Goal: Task Accomplishment & Management: Use online tool/utility

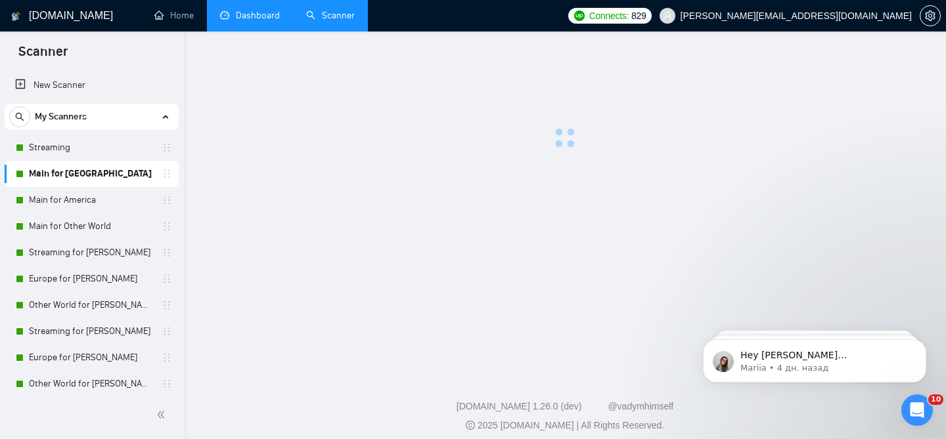
click at [254, 31] on li "Dashboard" at bounding box center [250, 16] width 86 height 32
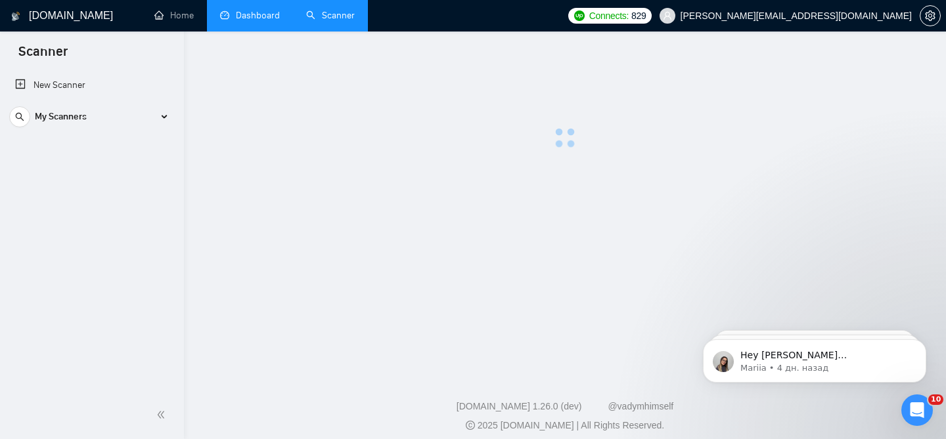
click at [254, 31] on li "Dashboard" at bounding box center [250, 16] width 86 height 32
click at [636, 145] on main at bounding box center [565, 205] width 720 height 286
click at [268, 17] on link "Dashboard" at bounding box center [250, 15] width 60 height 11
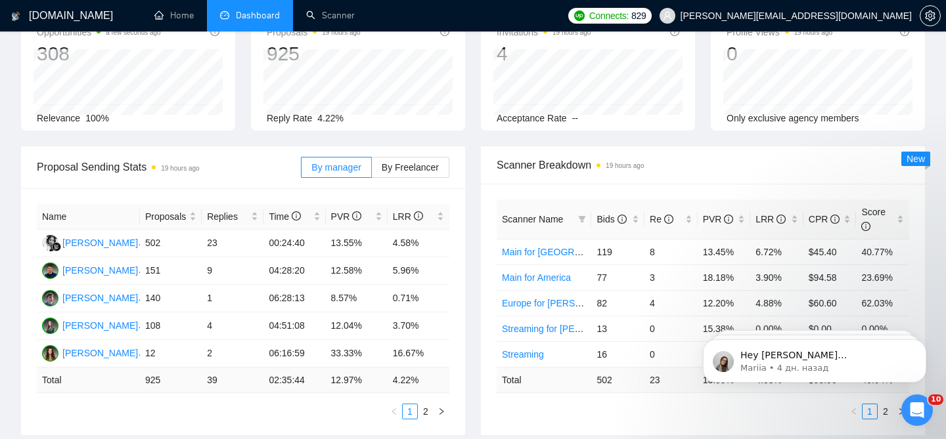
scroll to position [97, 0]
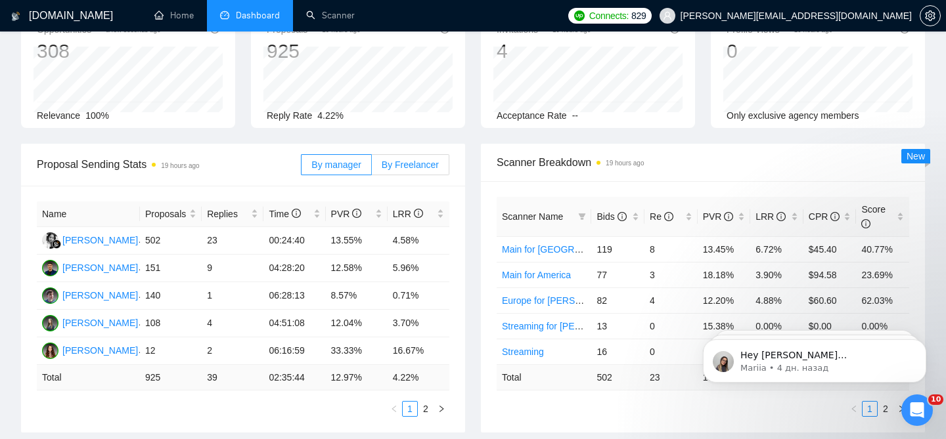
click at [403, 161] on label "By Freelancer" at bounding box center [410, 164] width 77 height 21
click at [372, 168] on input "By Freelancer" at bounding box center [372, 168] width 0 height 0
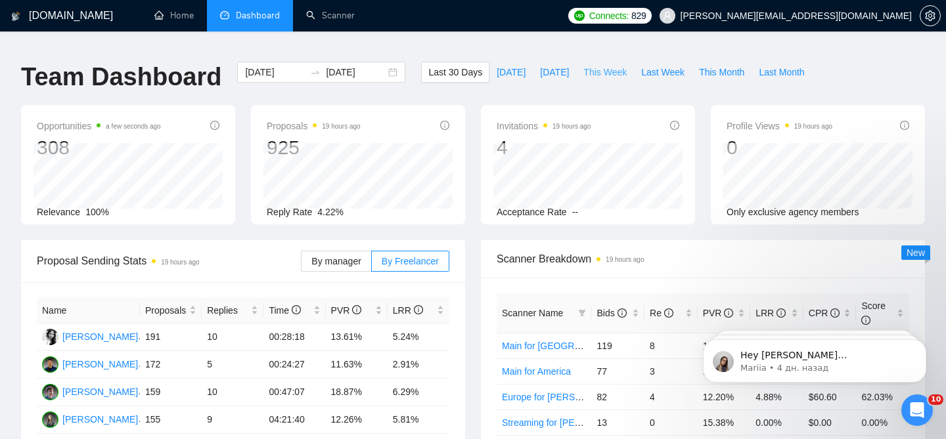
click at [596, 65] on span "This Week" at bounding box center [604, 72] width 43 height 14
type input "2025-08-25"
type input "2025-08-31"
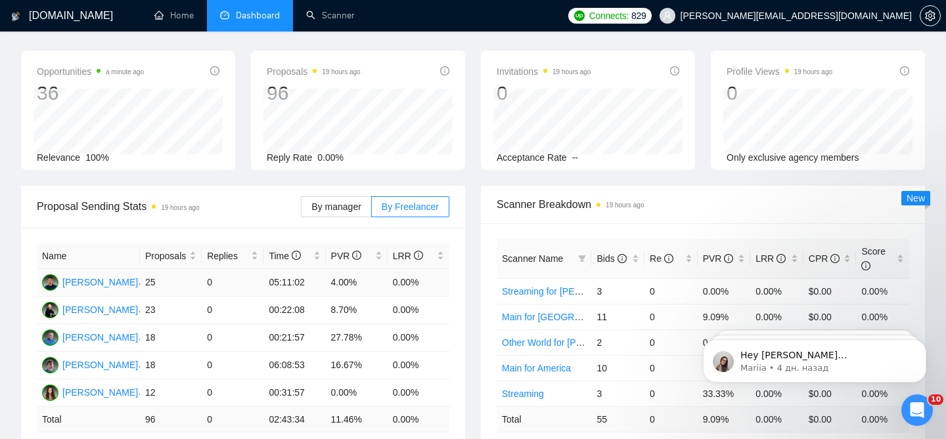
scroll to position [56, 0]
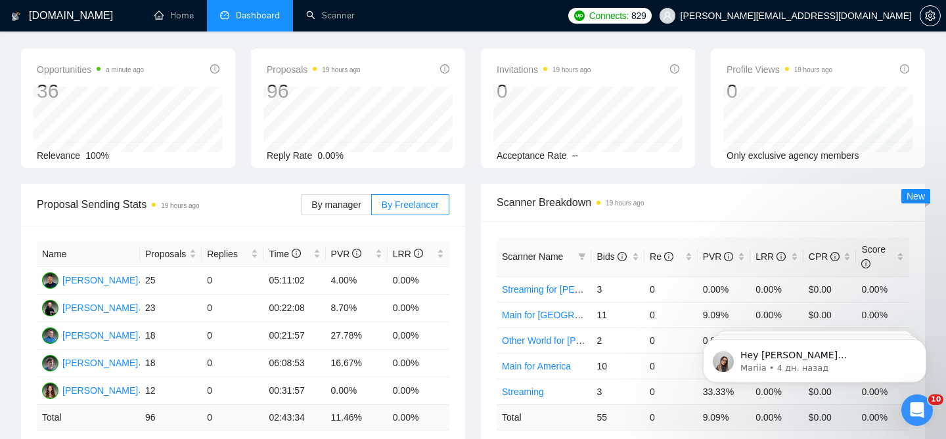
click at [354, 208] on div "By manager By Freelancer" at bounding box center [375, 205] width 148 height 42
click at [354, 204] on label "By manager" at bounding box center [336, 204] width 70 height 21
click at [301, 208] on input "By manager" at bounding box center [301, 208] width 0 height 0
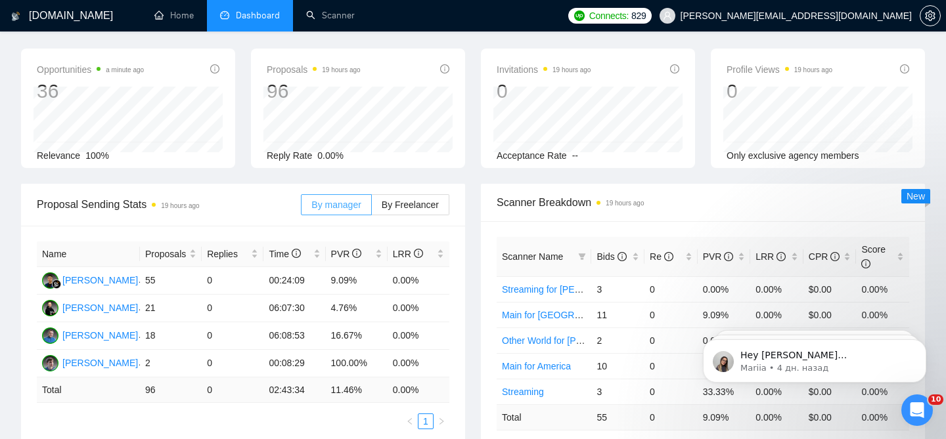
click at [354, 204] on label "By manager" at bounding box center [336, 204] width 70 height 21
click at [301, 208] on input "By manager" at bounding box center [301, 208] width 0 height 0
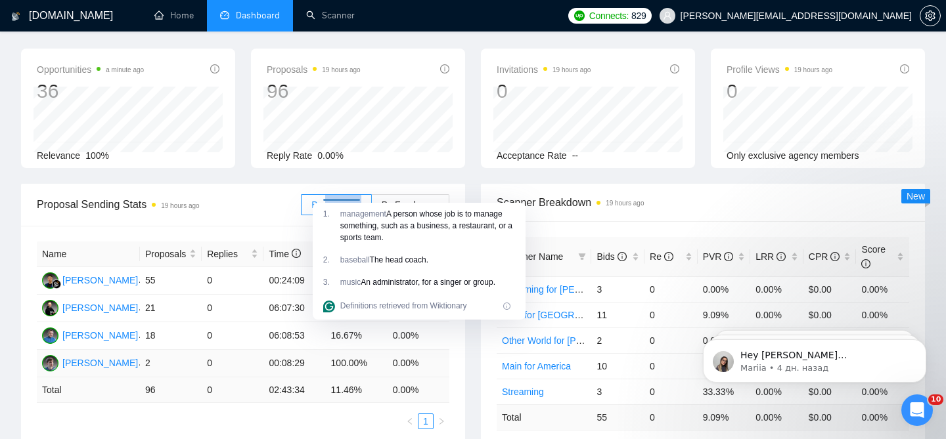
click at [437, 367] on td "0.00%" at bounding box center [418, 364] width 62 height 28
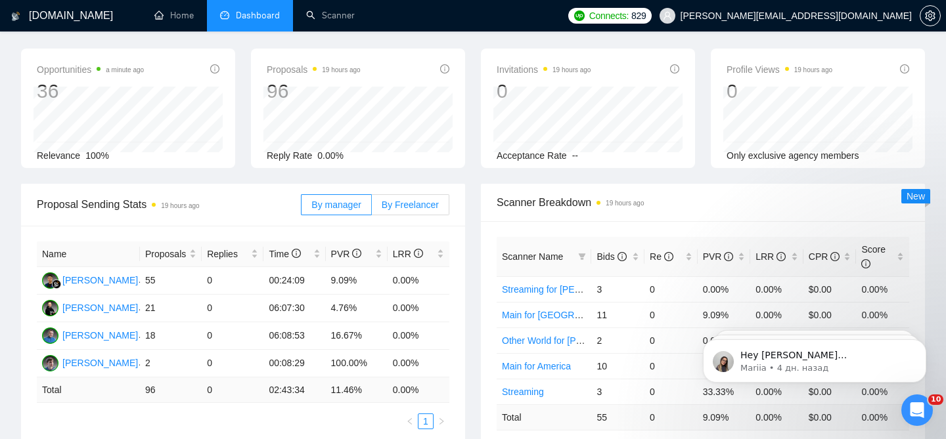
click at [397, 200] on span "By Freelancer" at bounding box center [410, 205] width 57 height 11
click at [372, 208] on input "By Freelancer" at bounding box center [372, 208] width 0 height 0
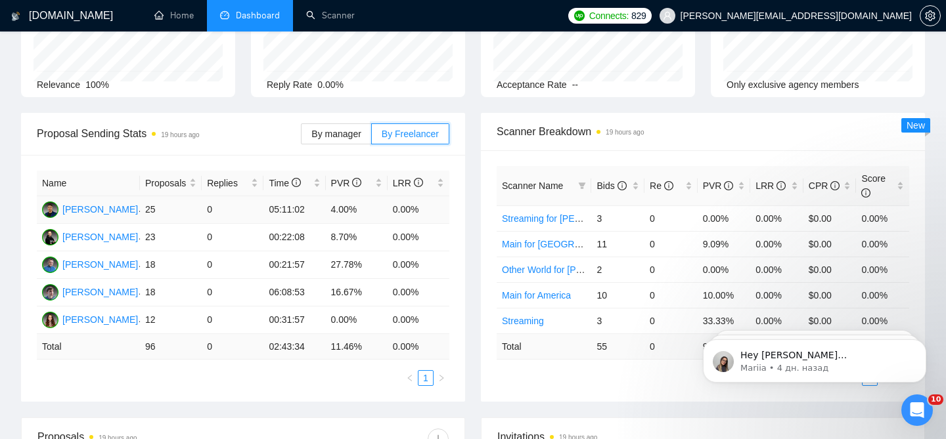
scroll to position [128, 0]
click at [320, 129] on label "By manager" at bounding box center [336, 133] width 70 height 21
click at [301, 137] on input "By manager" at bounding box center [301, 137] width 0 height 0
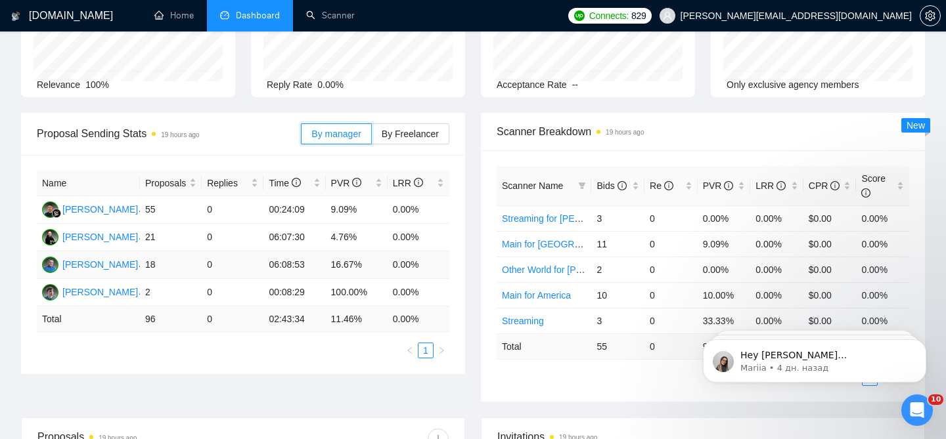
scroll to position [125, 0]
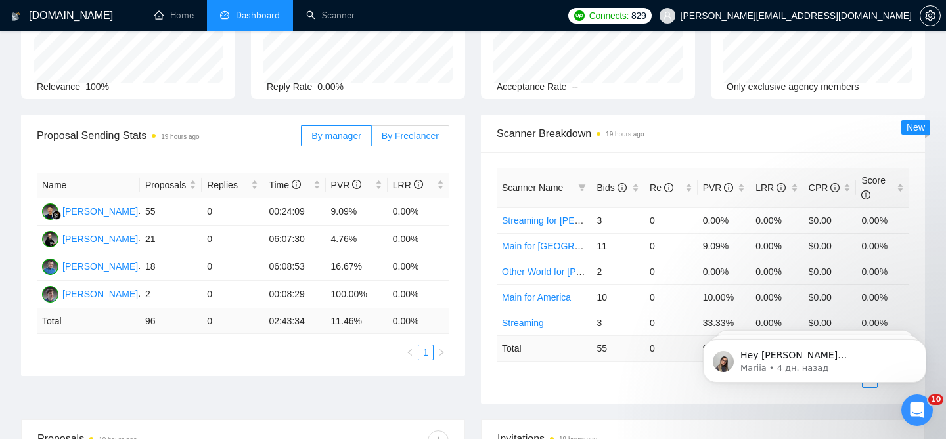
click at [408, 131] on span "By Freelancer" at bounding box center [410, 136] width 57 height 11
click at [372, 139] on input "By Freelancer" at bounding box center [372, 139] width 0 height 0
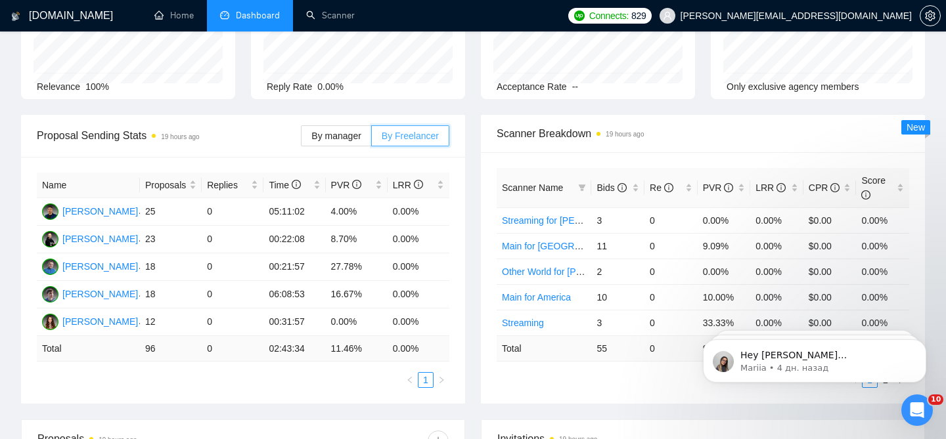
scroll to position [0, 0]
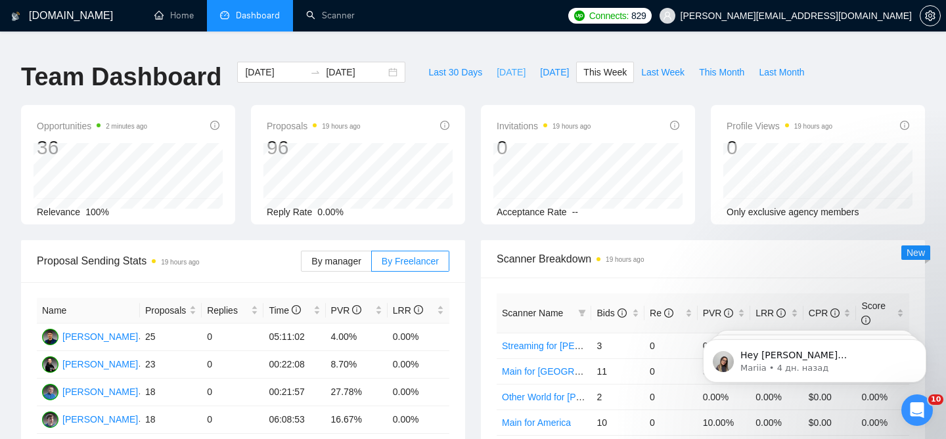
click at [506, 65] on span "[DATE]" at bounding box center [511, 72] width 29 height 14
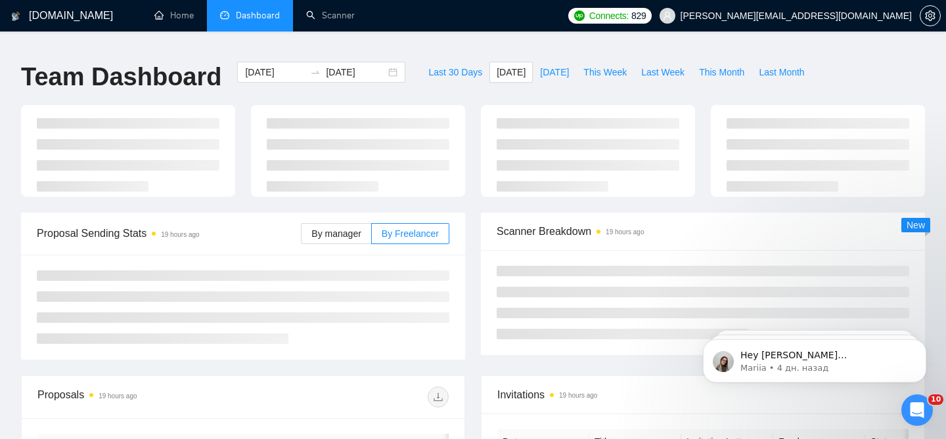
type input "[DATE]"
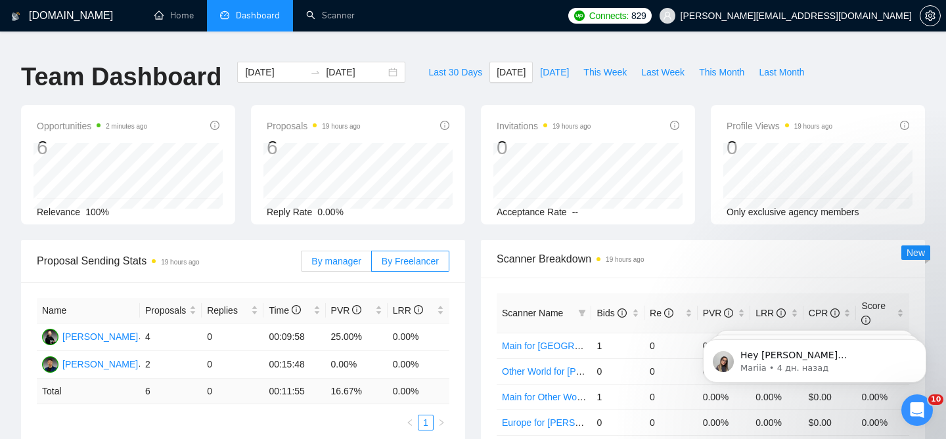
click at [359, 256] on span "By manager" at bounding box center [335, 261] width 49 height 11
click at [301, 265] on input "By manager" at bounding box center [301, 265] width 0 height 0
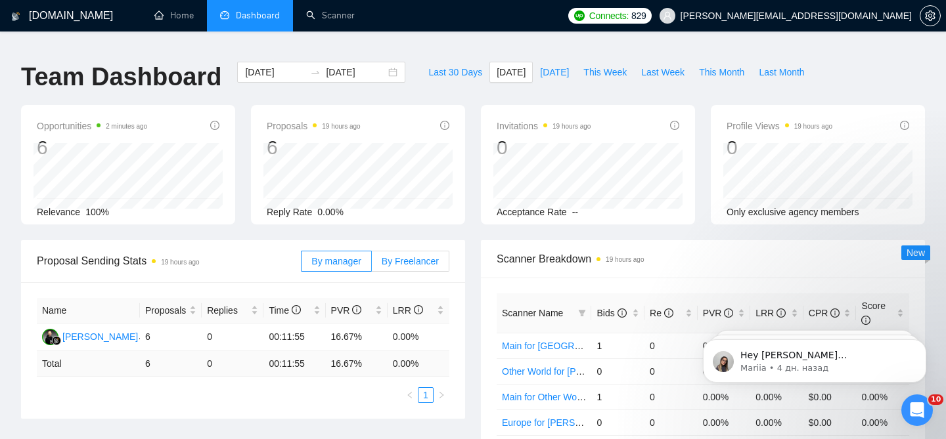
click at [384, 256] on span "By Freelancer" at bounding box center [410, 261] width 57 height 11
click at [372, 265] on input "By Freelancer" at bounding box center [372, 265] width 0 height 0
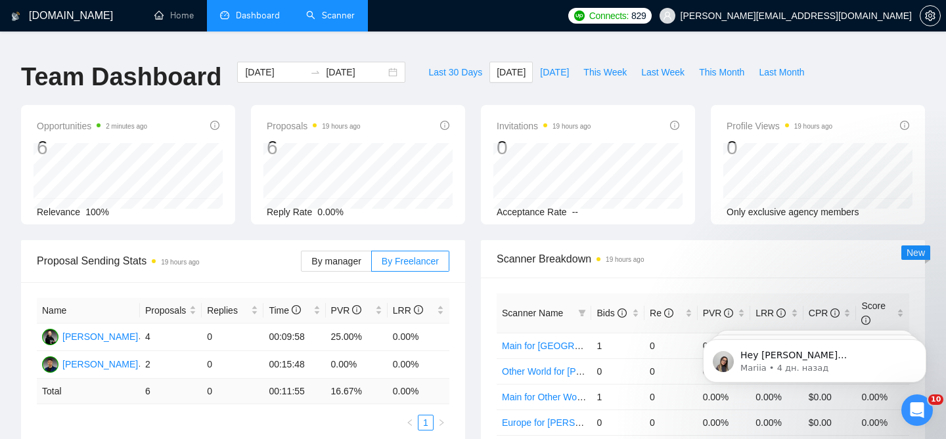
click at [323, 13] on link "Scanner" at bounding box center [330, 15] width 49 height 11
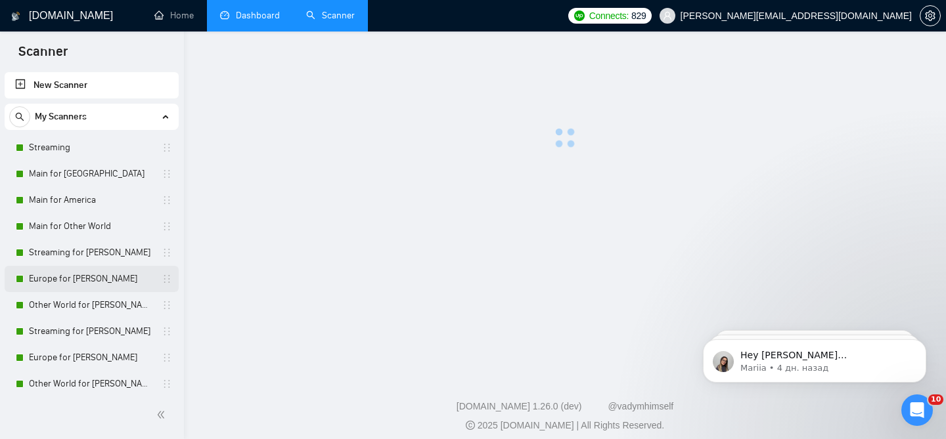
click at [96, 282] on link "Europe for [PERSON_NAME]" at bounding box center [91, 279] width 125 height 26
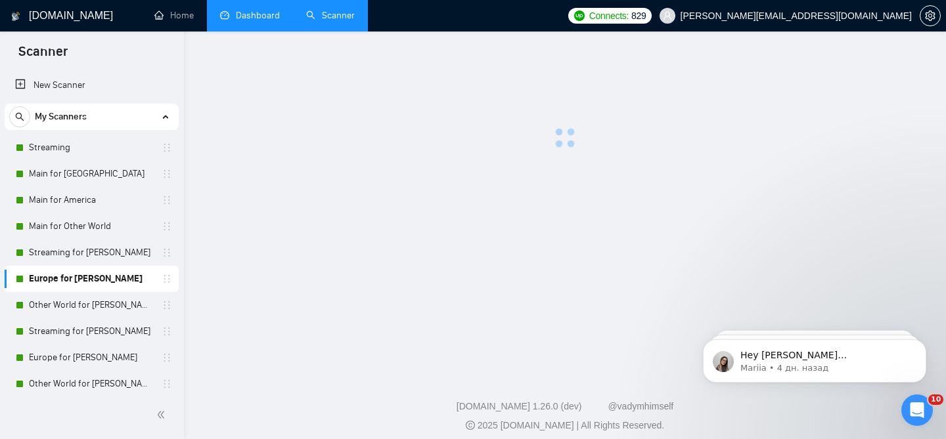
click at [274, 30] on li "Dashboard" at bounding box center [250, 16] width 86 height 32
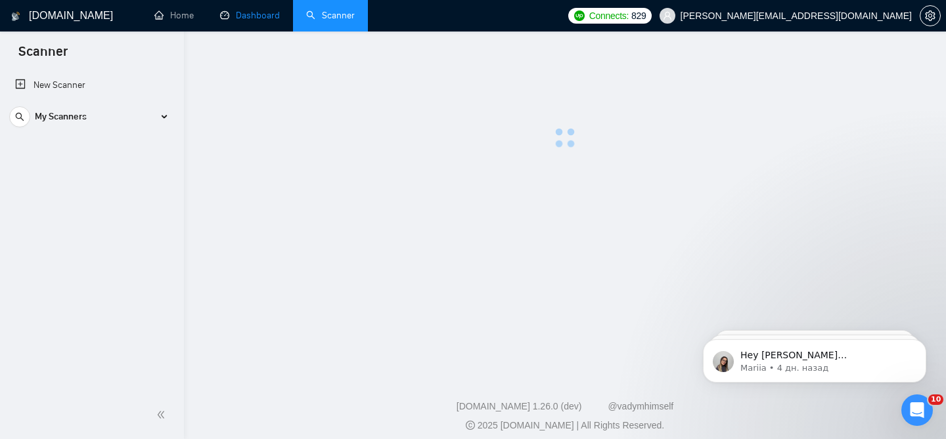
click at [237, 14] on link "Dashboard" at bounding box center [250, 15] width 60 height 11
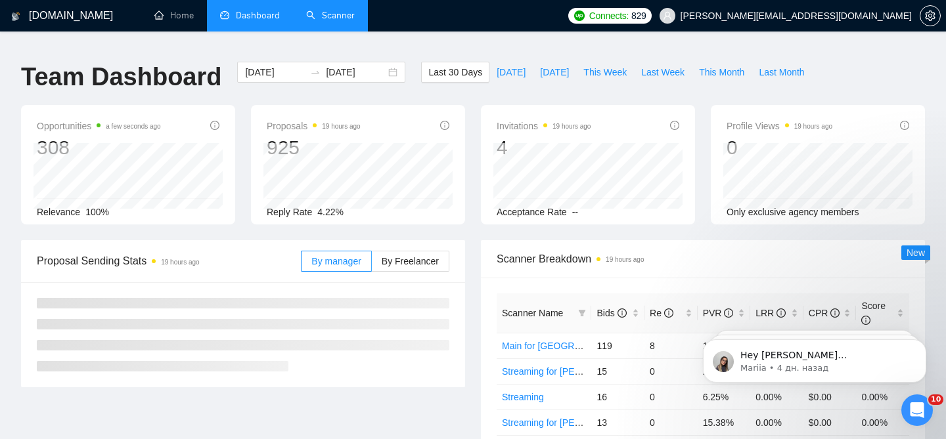
click at [347, 13] on link "Scanner" at bounding box center [330, 15] width 49 height 11
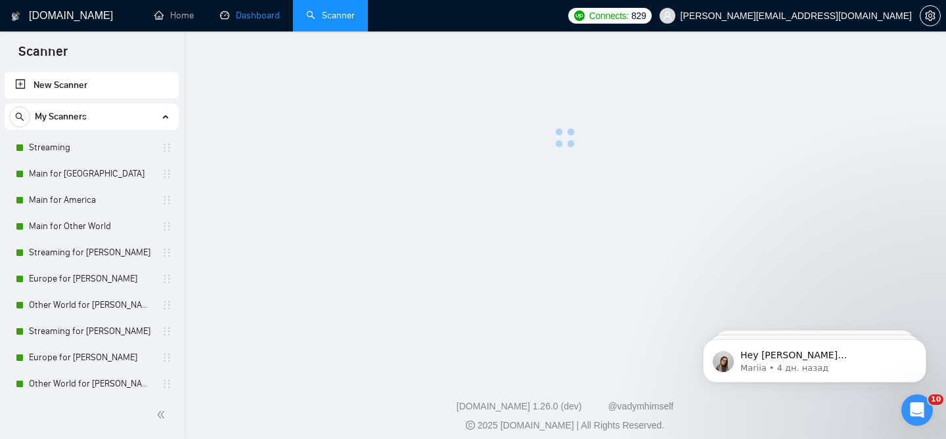
click at [249, 21] on link "Dashboard" at bounding box center [250, 15] width 60 height 11
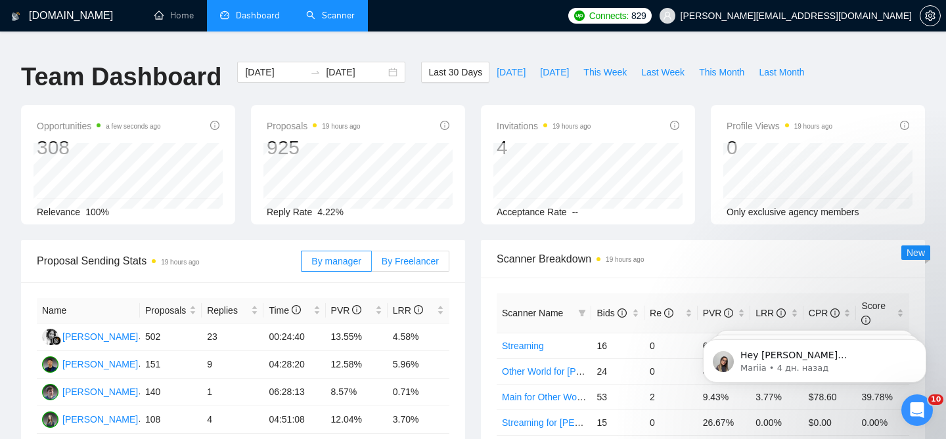
click at [405, 257] on label "By Freelancer" at bounding box center [410, 261] width 77 height 21
click at [372, 265] on input "By Freelancer" at bounding box center [372, 265] width 0 height 0
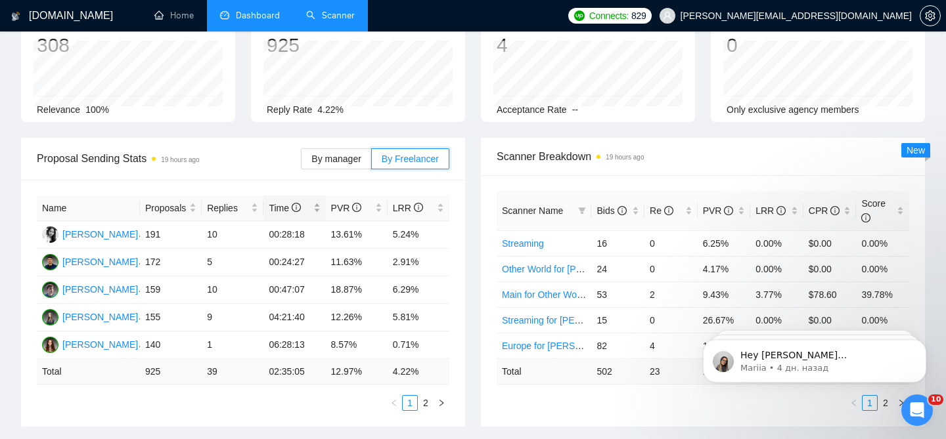
scroll to position [103, 0]
click at [419, 397] on link "2" at bounding box center [425, 402] width 14 height 14
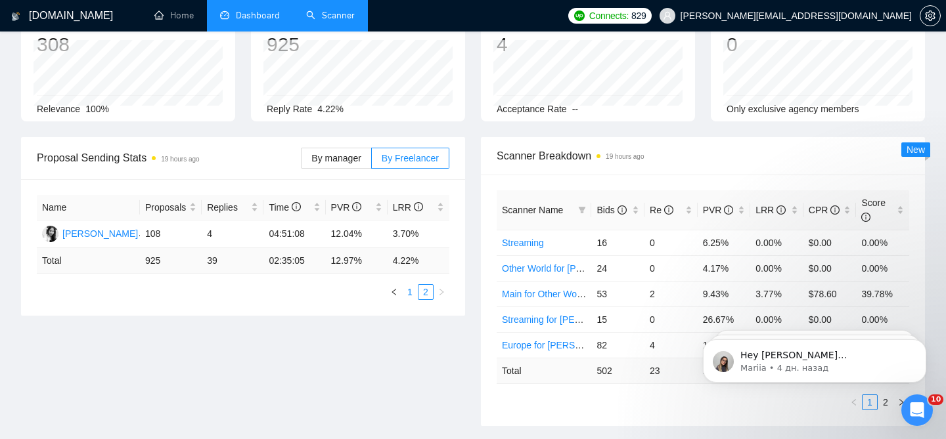
click at [406, 285] on link "1" at bounding box center [410, 292] width 14 height 14
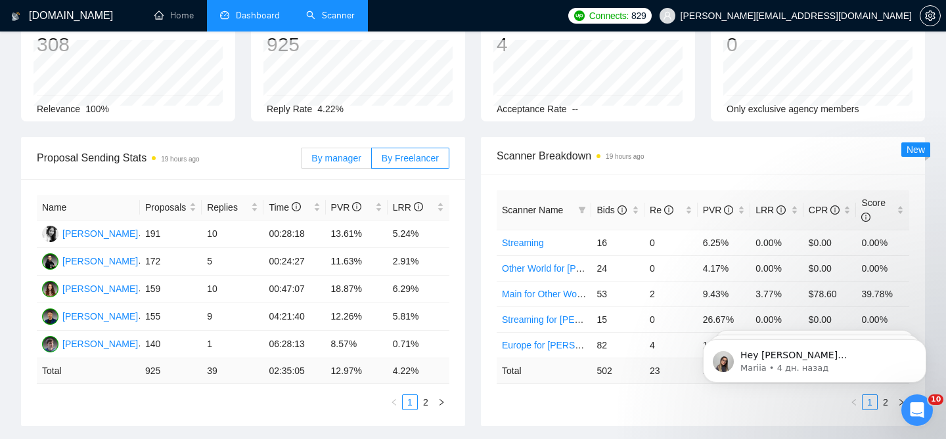
click at [353, 153] on span "By manager" at bounding box center [335, 158] width 49 height 11
click at [301, 162] on input "By manager" at bounding box center [301, 162] width 0 height 0
click at [401, 153] on span "By Freelancer" at bounding box center [410, 158] width 57 height 11
click at [372, 162] on input "By Freelancer" at bounding box center [372, 162] width 0 height 0
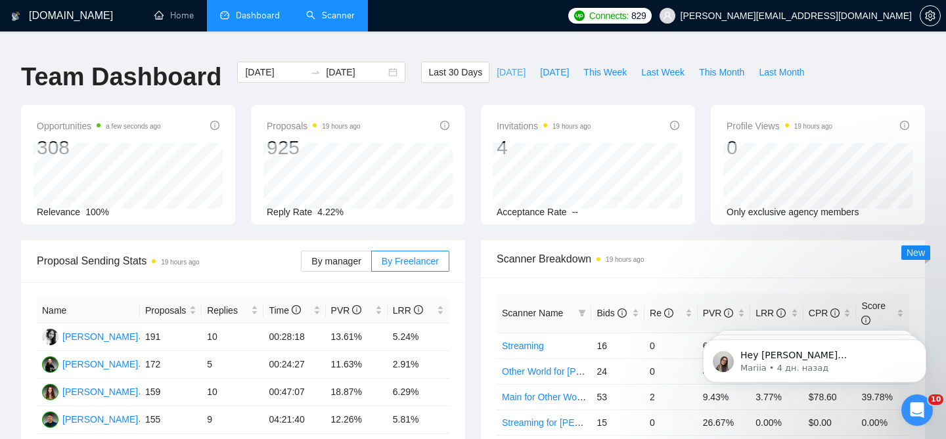
click at [506, 68] on span "[DATE]" at bounding box center [511, 72] width 29 height 14
type input "[DATE]"
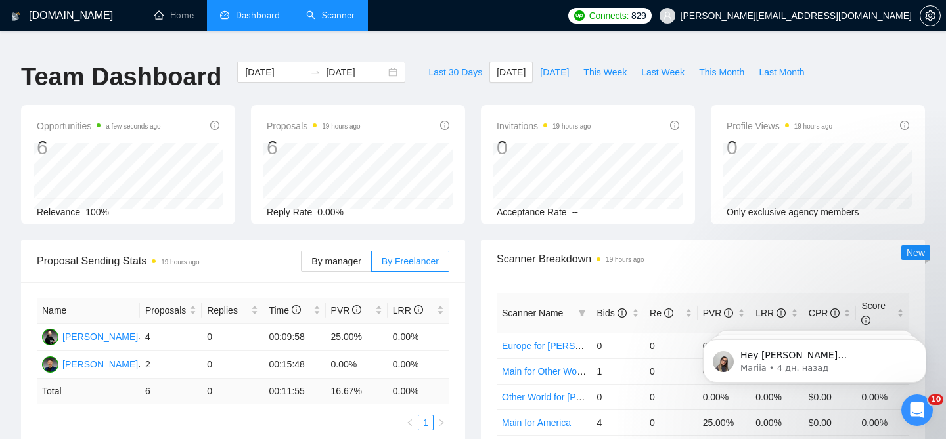
click at [325, 21] on link "Scanner" at bounding box center [330, 15] width 49 height 11
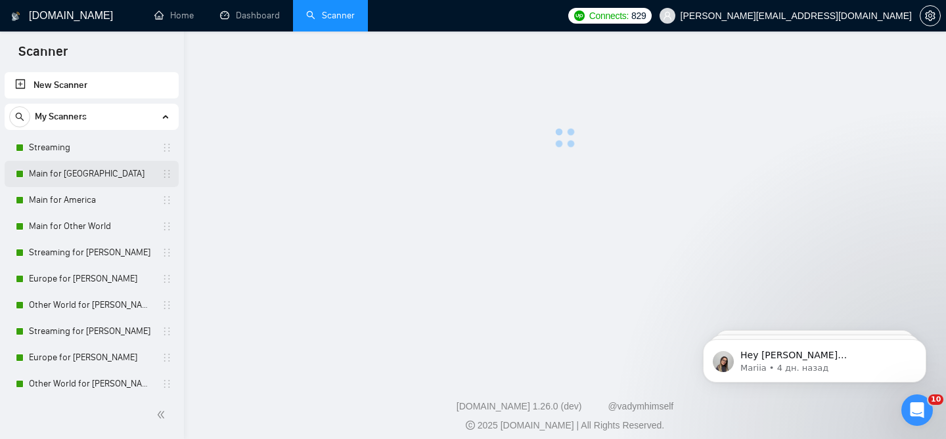
click at [66, 165] on link "Main for [GEOGRAPHIC_DATA]" at bounding box center [91, 174] width 125 height 26
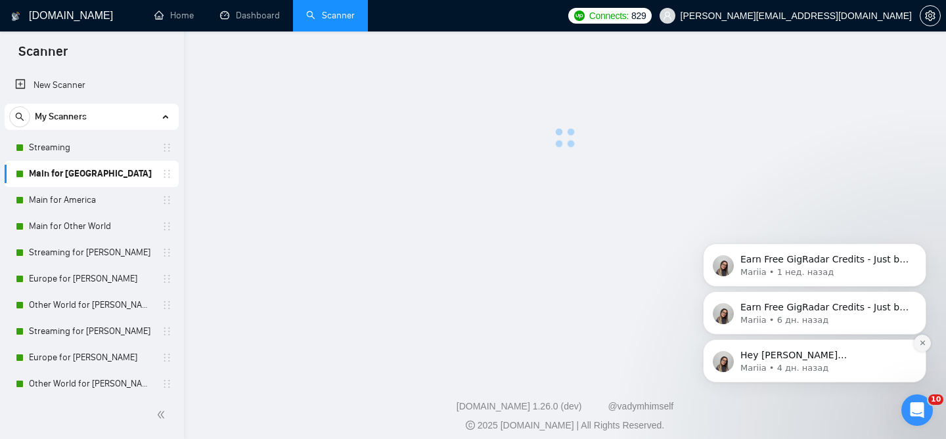
click at [919, 343] on icon "Dismiss notification" at bounding box center [922, 343] width 7 height 7
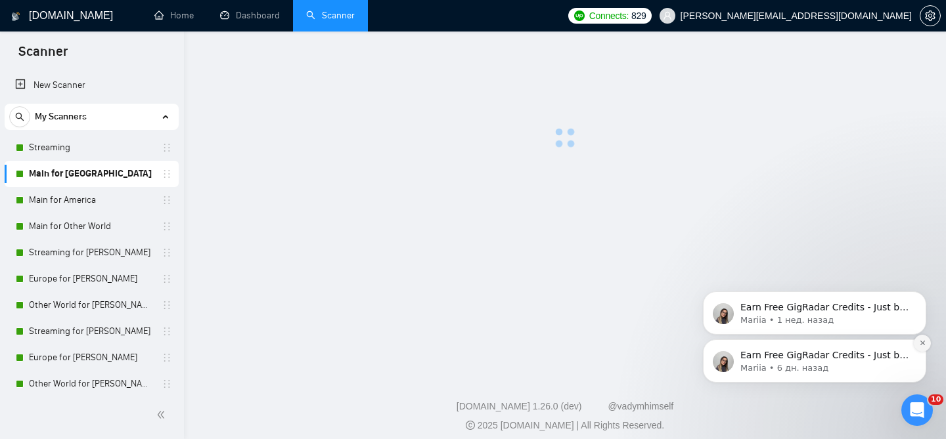
click at [921, 342] on icon "Dismiss notification" at bounding box center [922, 343] width 7 height 7
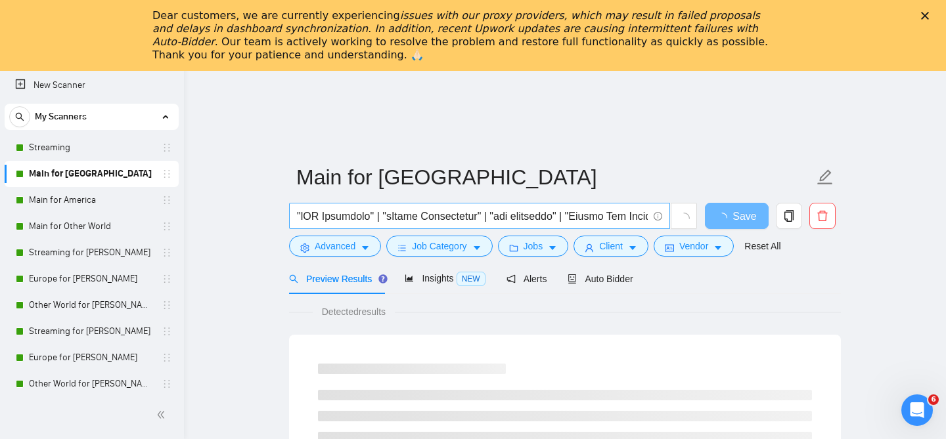
click at [590, 200] on form "Main for [GEOGRAPHIC_DATA] Save Advanced Job Category Jobs Client Vendor Reset …" at bounding box center [565, 209] width 552 height 107
click at [592, 269] on div "Auto Bidder" at bounding box center [599, 278] width 65 height 31
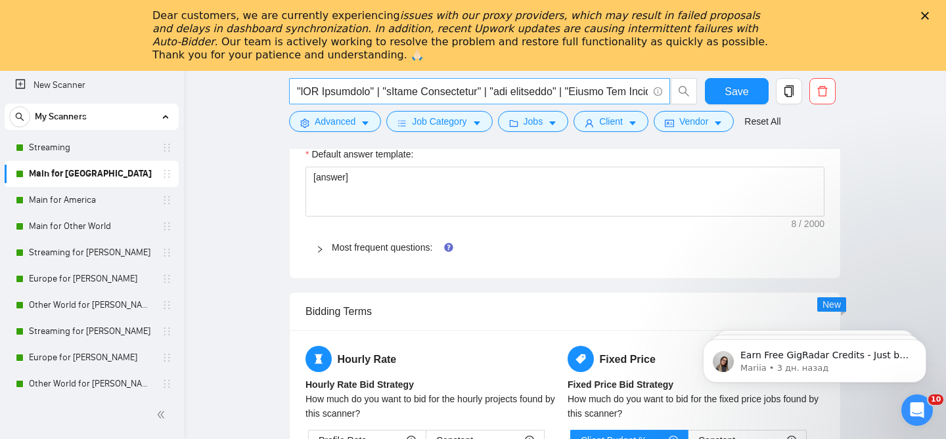
scroll to position [1981, 0]
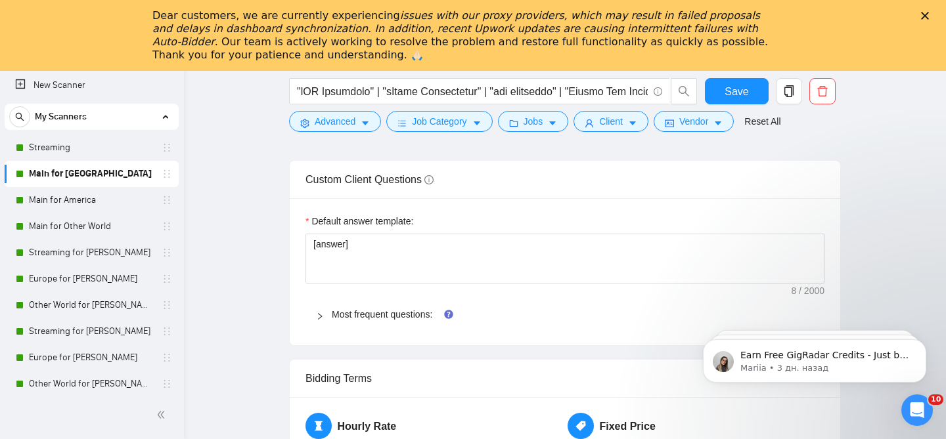
click at [923, 19] on icon "Закрыть" at bounding box center [925, 16] width 8 height 8
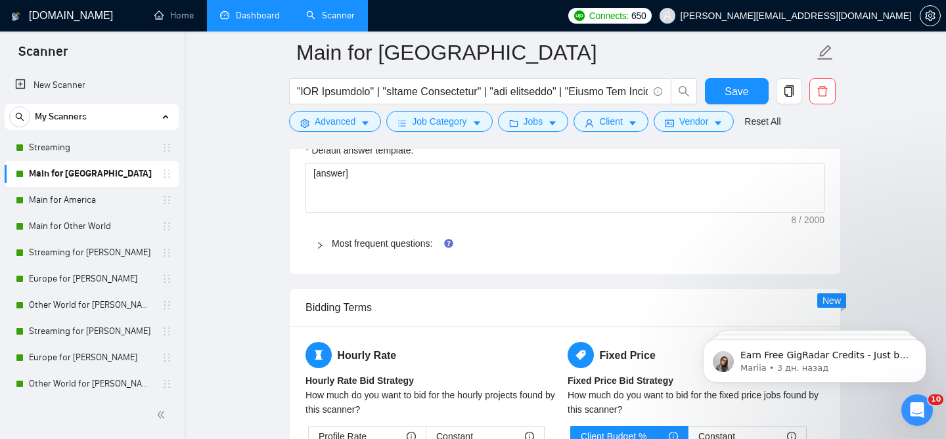
click at [255, 10] on link "Dashboard" at bounding box center [250, 15] width 60 height 11
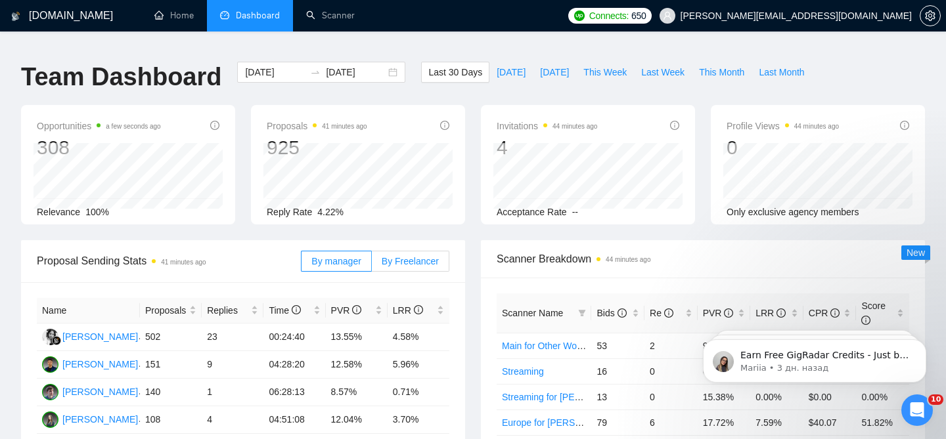
click at [409, 256] on span "By Freelancer" at bounding box center [410, 261] width 57 height 11
click at [372, 265] on input "By Freelancer" at bounding box center [372, 265] width 0 height 0
click at [330, 251] on label "By manager" at bounding box center [336, 261] width 70 height 21
click at [301, 265] on input "By manager" at bounding box center [301, 265] width 0 height 0
click at [354, 10] on link "Scanner" at bounding box center [330, 15] width 49 height 11
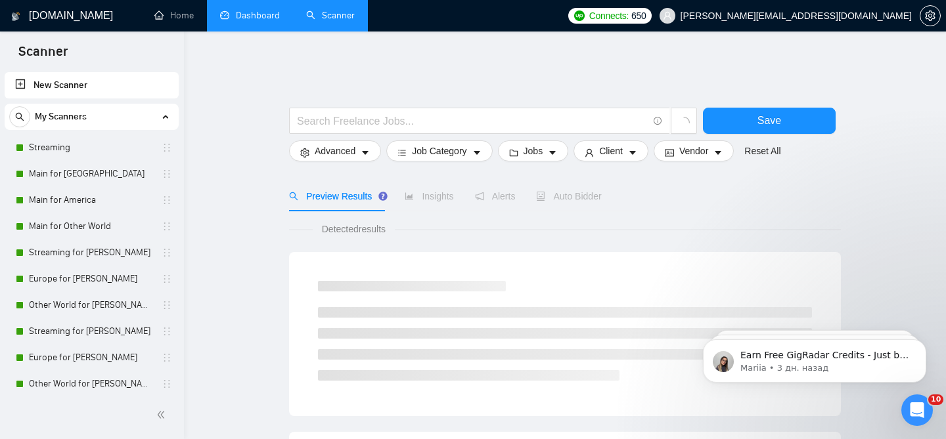
click at [247, 10] on link "Dashboard" at bounding box center [250, 15] width 60 height 11
